Goal: Task Accomplishment & Management: Complete application form

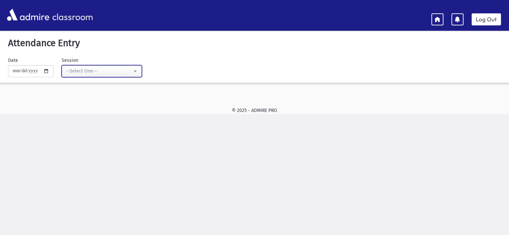
click at [119, 68] on div "--Select One--" at bounding box center [99, 71] width 66 height 7
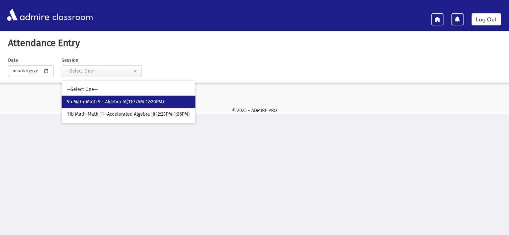
click at [116, 103] on span "9b Math-Math 9 - Algebra IA(11:37AM-12:20PM)" at bounding box center [115, 102] width 97 height 7
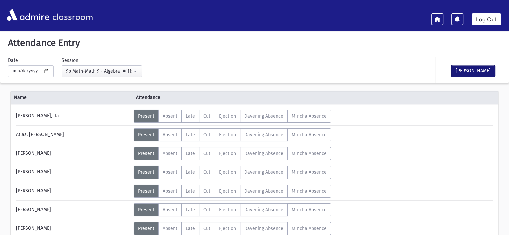
click at [477, 70] on button "[PERSON_NAME]" at bounding box center [474, 71] width 44 height 12
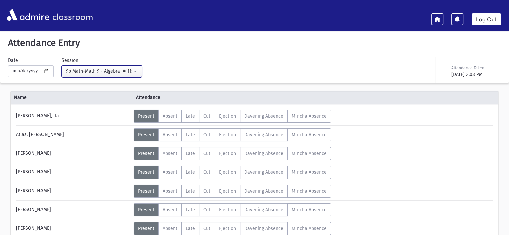
click at [100, 71] on div "9b Math-Math 9 - Algebra IA(11:37AM-12:20PM)" at bounding box center [99, 71] width 66 height 7
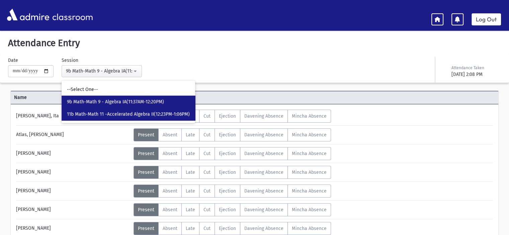
click at [112, 110] on link "11b Math-Math 11 -Accelerated Algebra II(12:23PM-1:06PM)" at bounding box center [129, 114] width 134 height 12
select select "****"
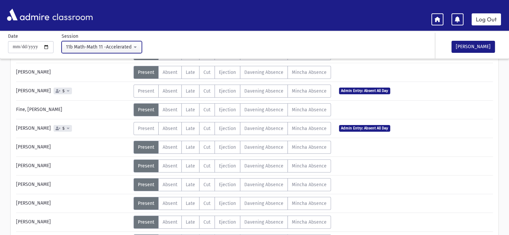
scroll to position [100, 0]
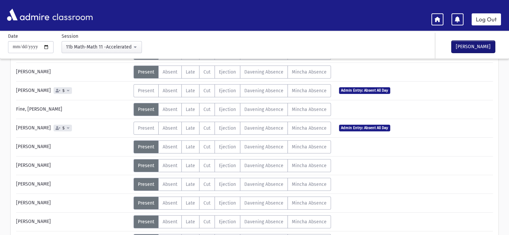
click at [484, 45] on button "[PERSON_NAME]" at bounding box center [474, 47] width 44 height 12
click at [481, 18] on link "Log Out" at bounding box center [486, 19] width 29 height 12
